Goal: Task Accomplishment & Management: Use online tool/utility

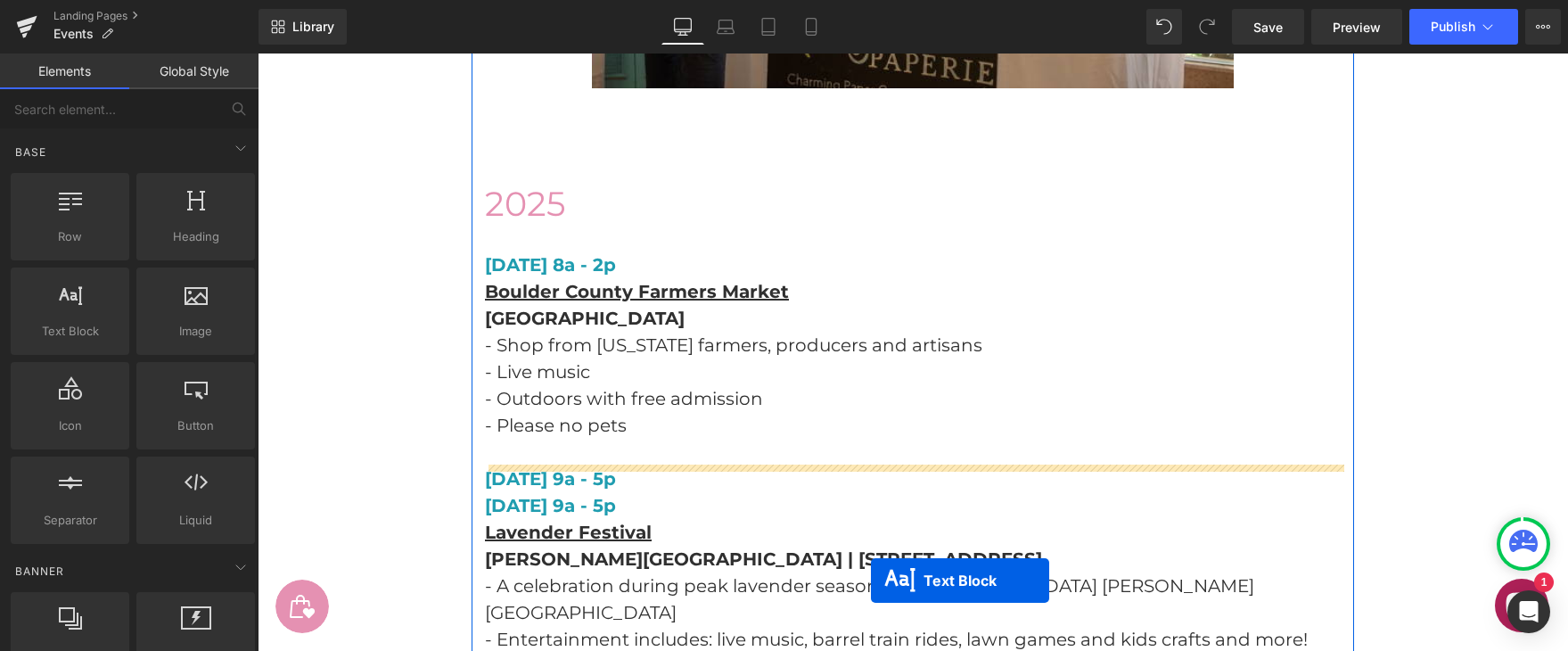
scroll to position [3686, 0]
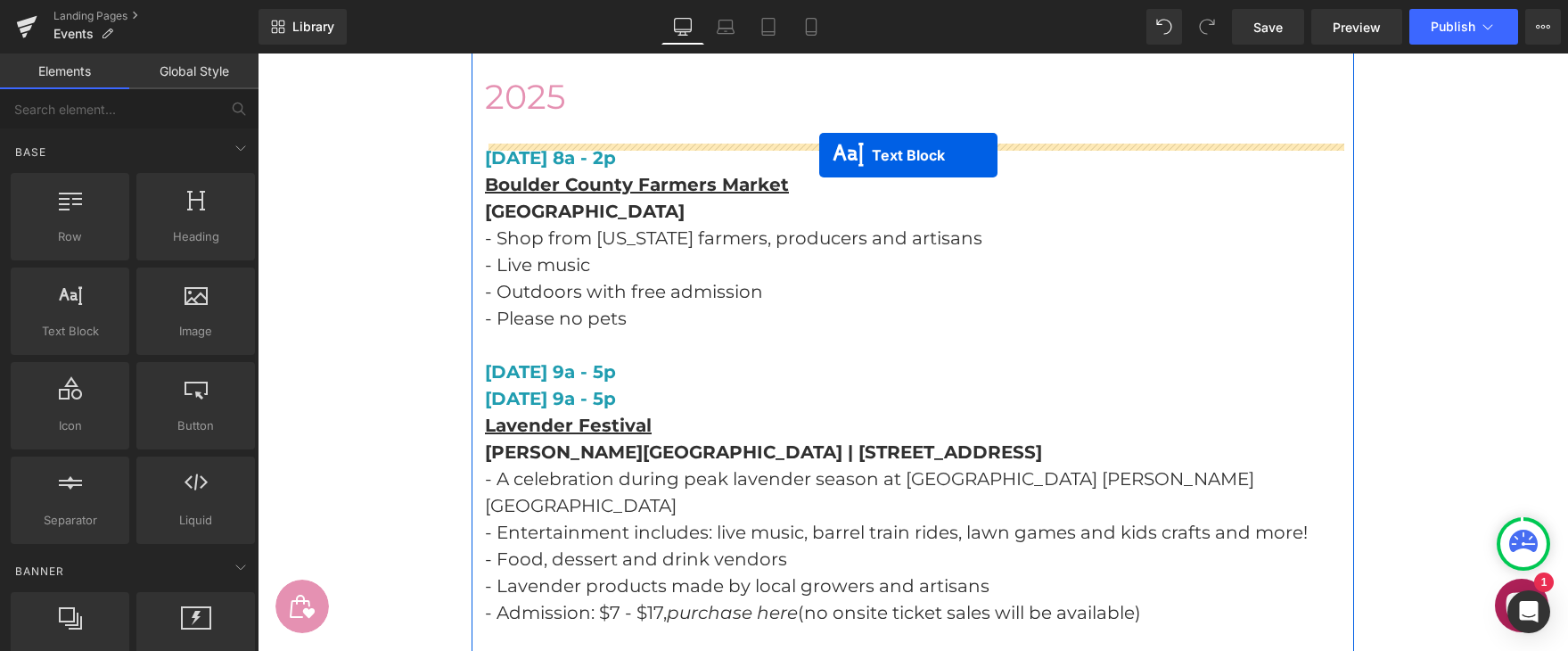
drag, startPoint x: 861, startPoint y: 286, endPoint x: 819, endPoint y: 155, distance: 137.6
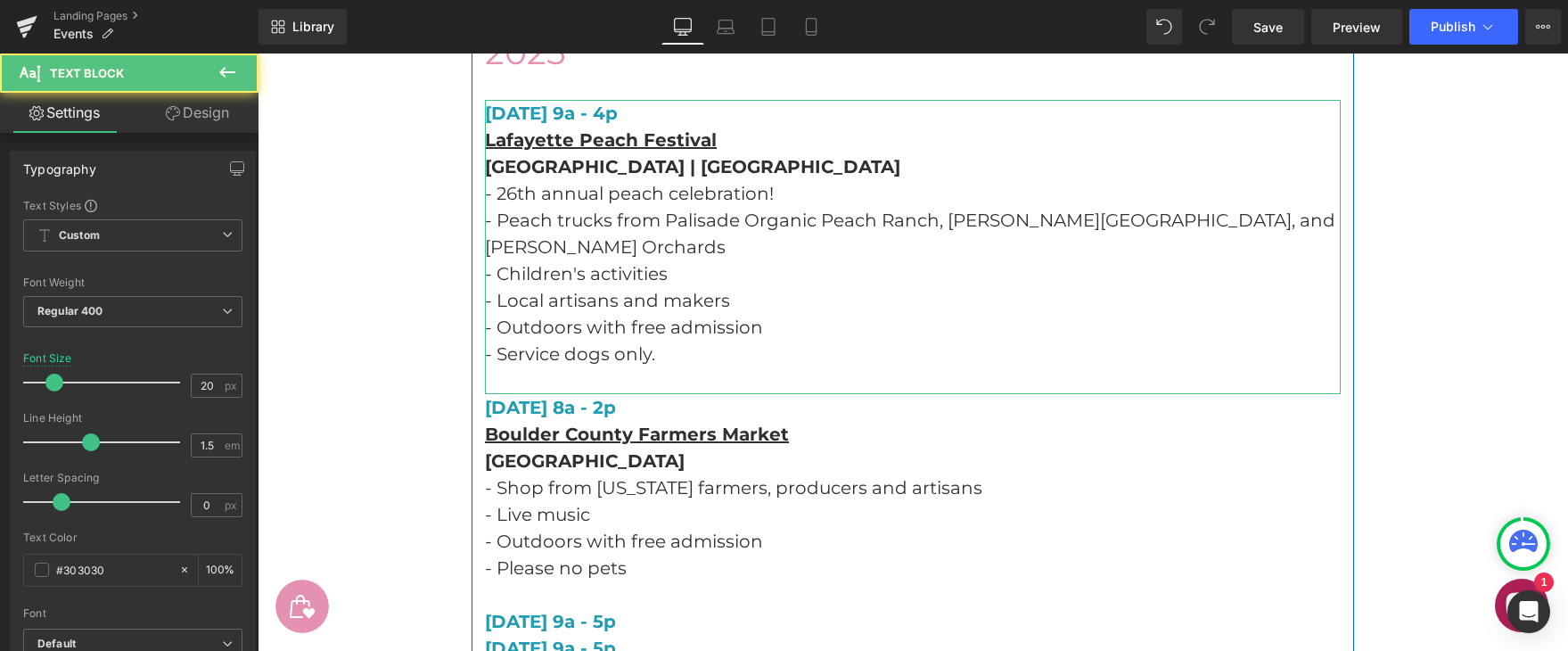
scroll to position [3641, 0]
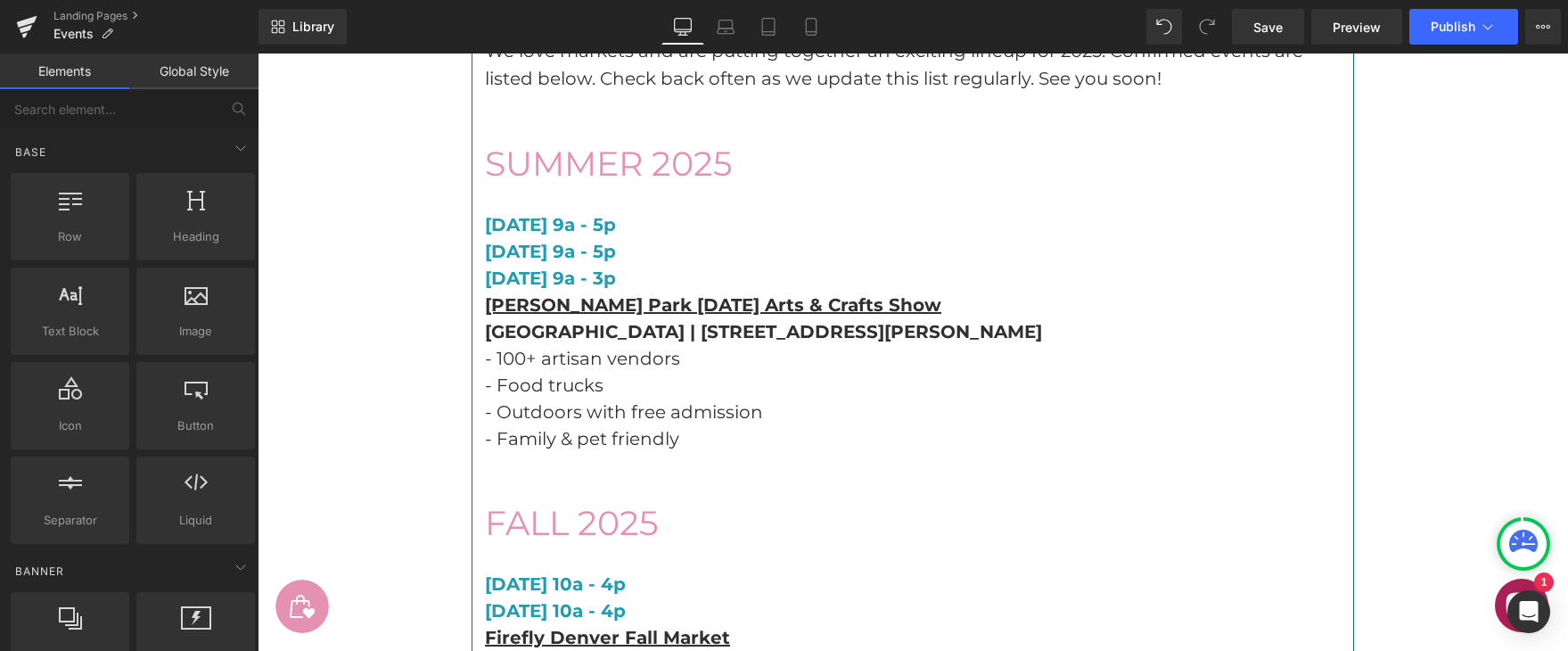
scroll to position [567, 0]
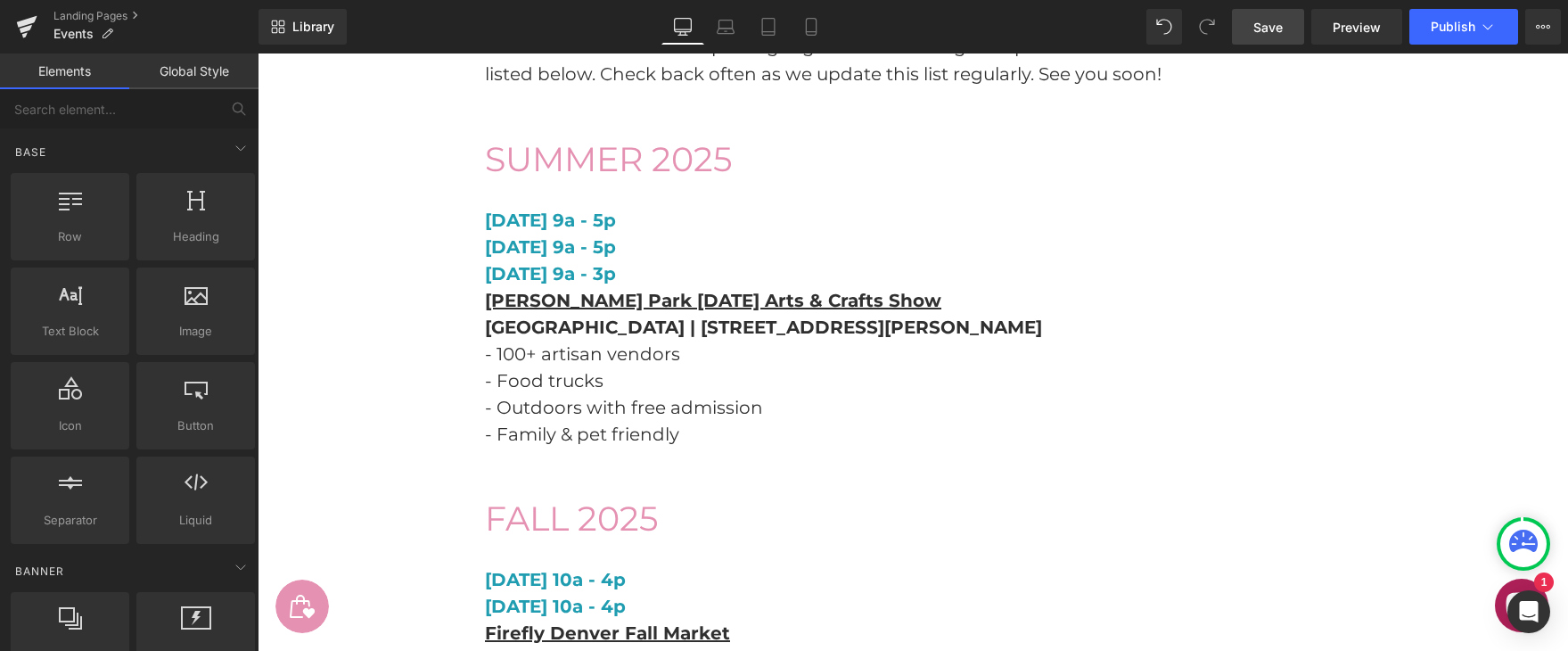
click at [1272, 26] on span "Save" at bounding box center [1268, 27] width 29 height 19
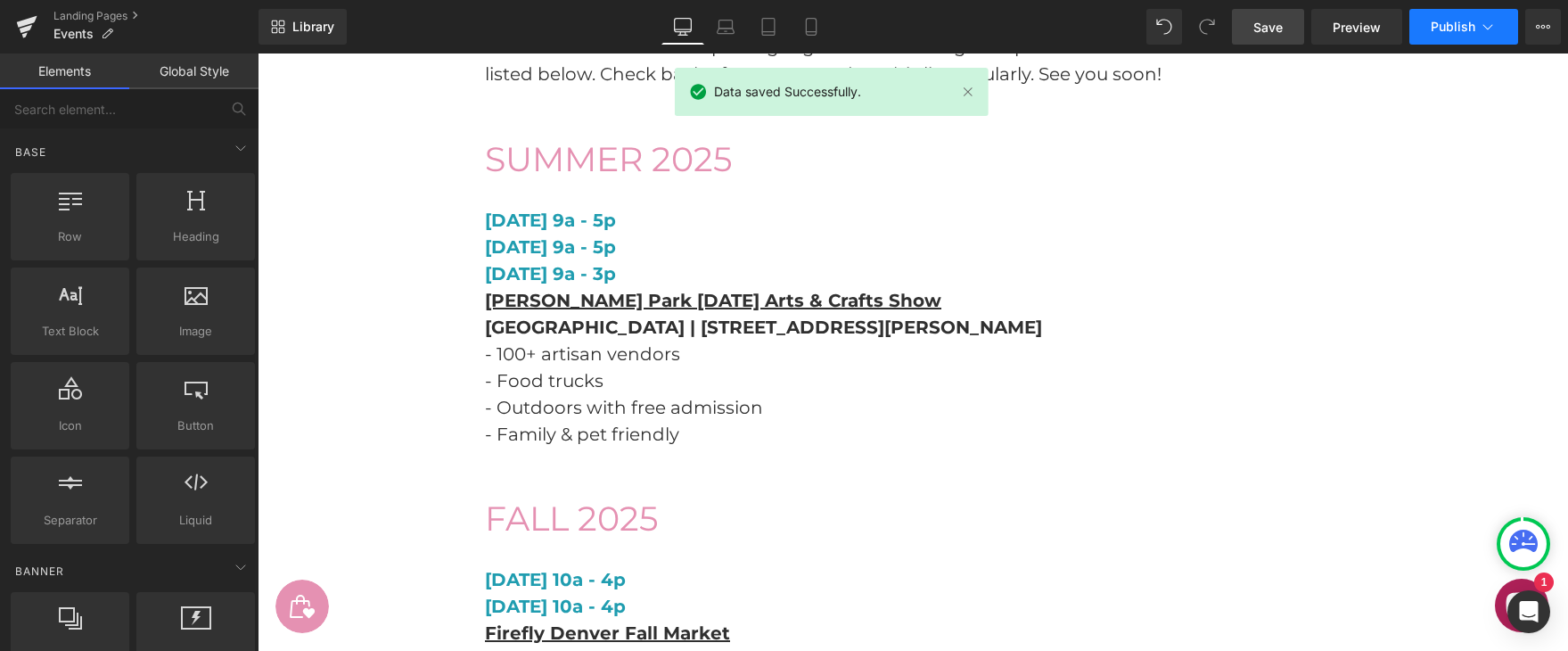
click at [1447, 27] on span "Publish" at bounding box center [1452, 27] width 45 height 14
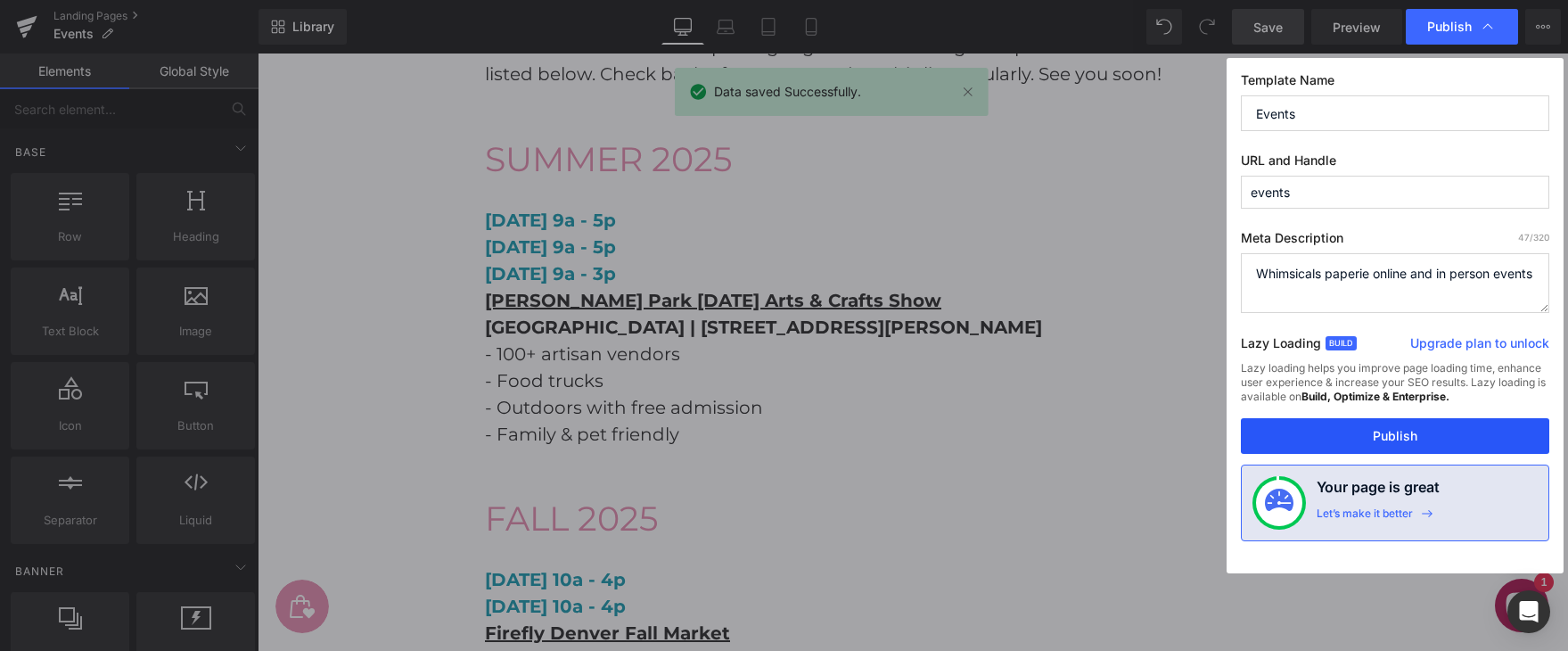
drag, startPoint x: 1407, startPoint y: 448, endPoint x: 1149, endPoint y: 395, distance: 263.4
click at [1407, 448] on button "Publish" at bounding box center [1396, 436] width 309 height 36
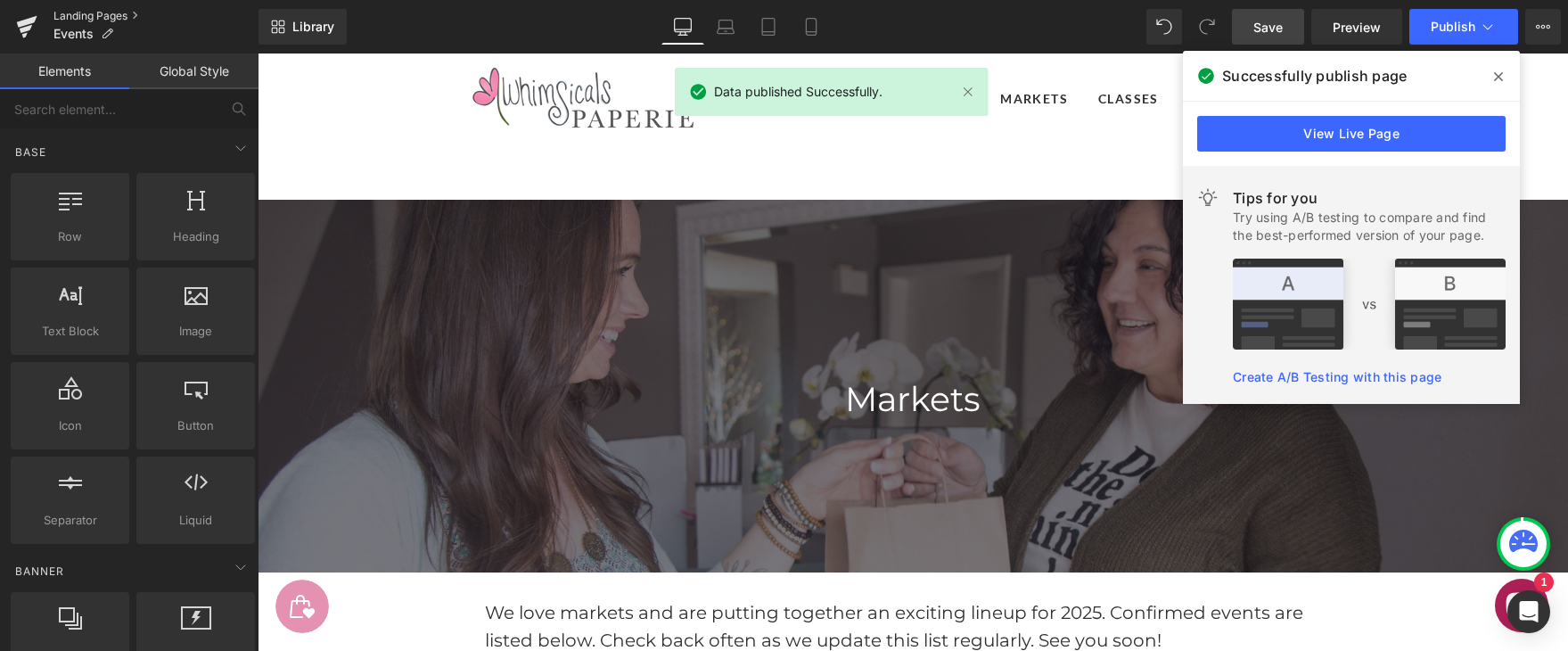
click at [74, 13] on link "Landing Pages" at bounding box center [155, 15] width 205 height 14
